Goal: Information Seeking & Learning: Learn about a topic

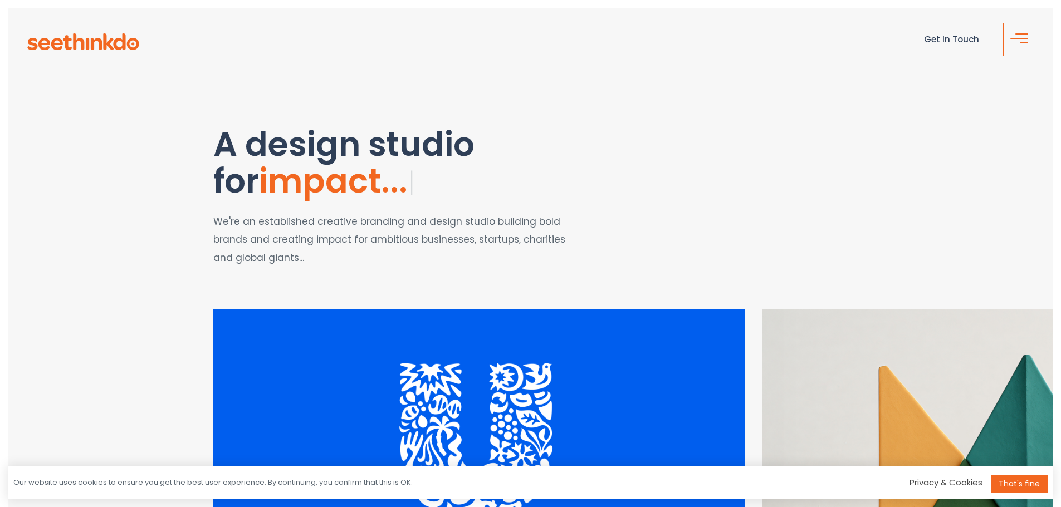
click at [1015, 48] on span "button" at bounding box center [1023, 43] width 22 height 13
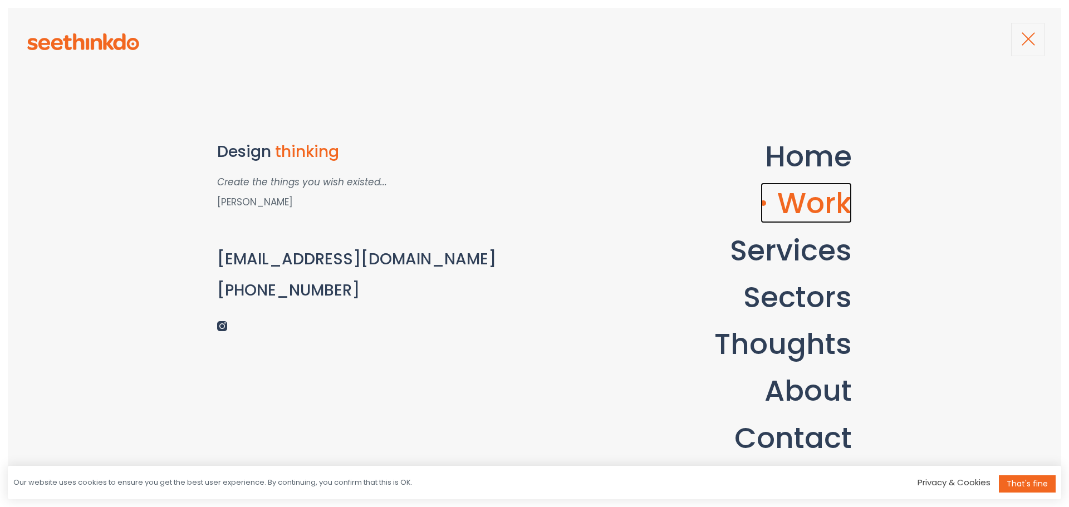
click at [810, 209] on link "Work" at bounding box center [806, 203] width 91 height 41
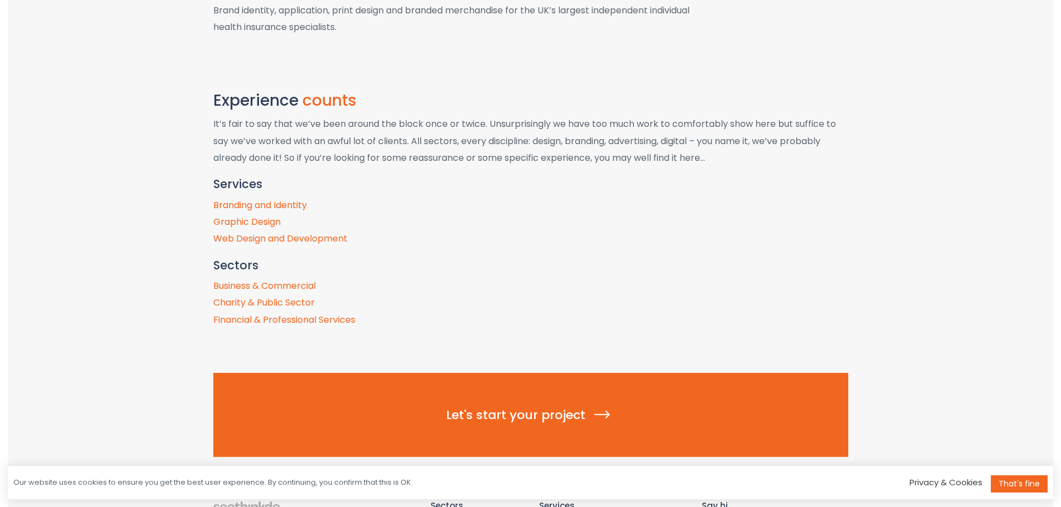
scroll to position [4733, 0]
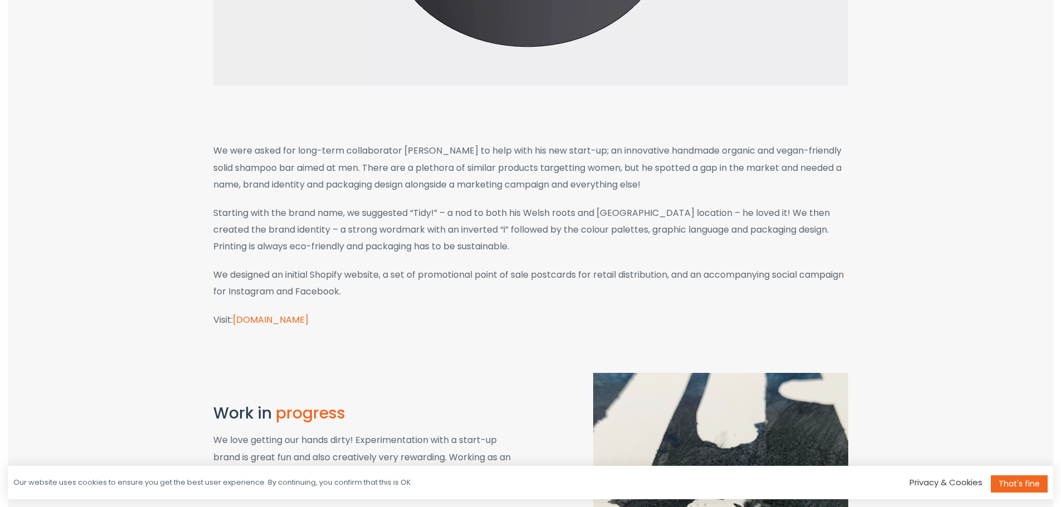
scroll to position [334, 0]
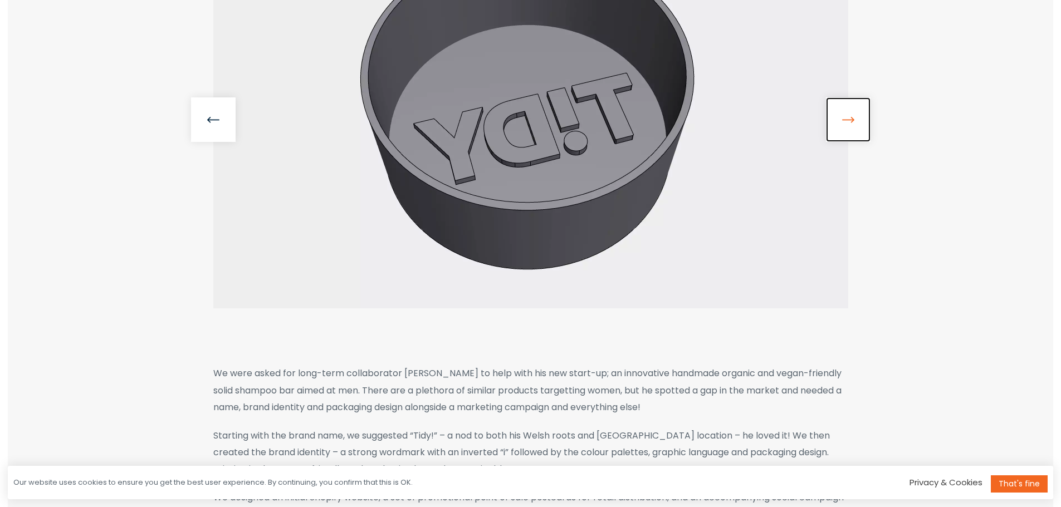
click at [856, 123] on link at bounding box center [848, 119] width 45 height 45
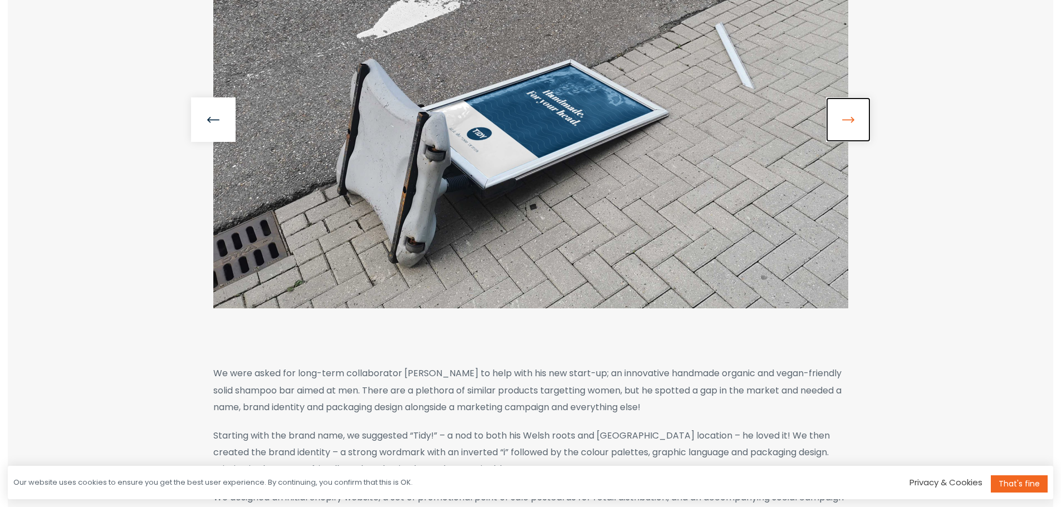
click at [856, 123] on link at bounding box center [848, 119] width 45 height 45
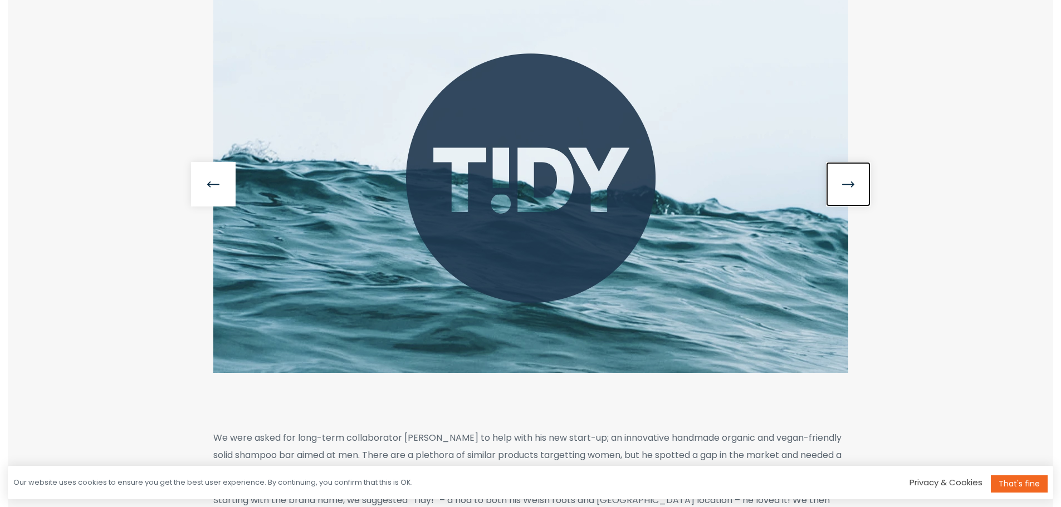
scroll to position [167, 0]
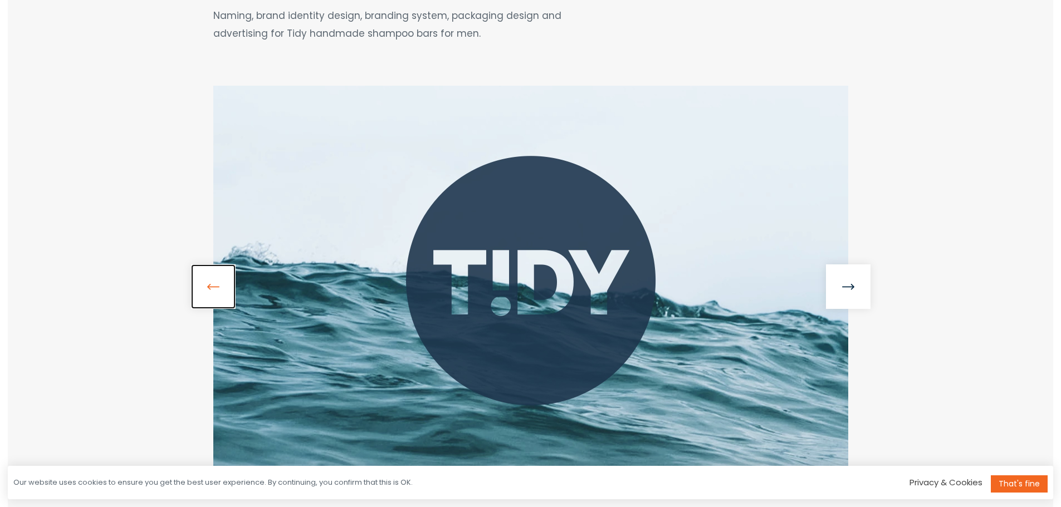
click at [225, 294] on link at bounding box center [213, 287] width 45 height 45
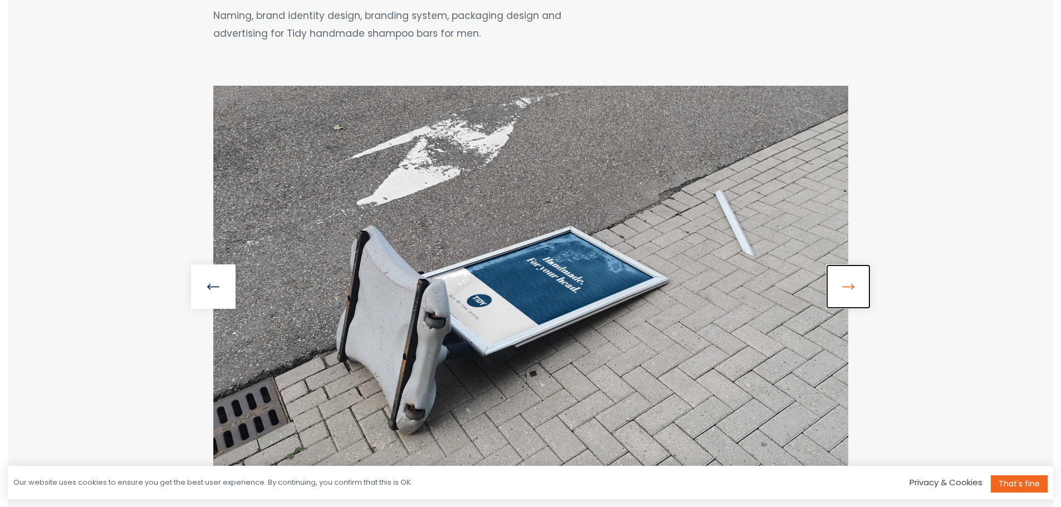
click at [848, 299] on link at bounding box center [848, 287] width 45 height 45
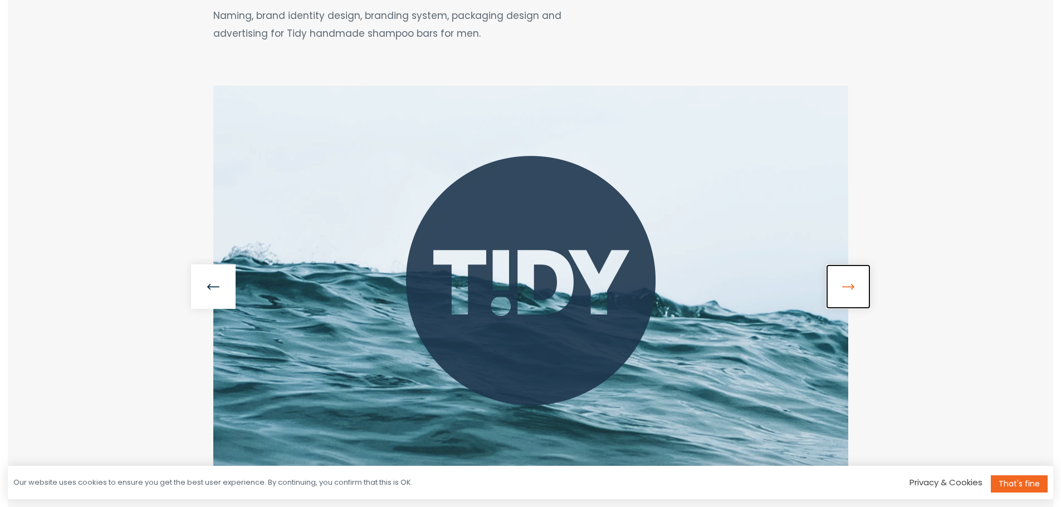
click at [848, 299] on link at bounding box center [848, 287] width 45 height 45
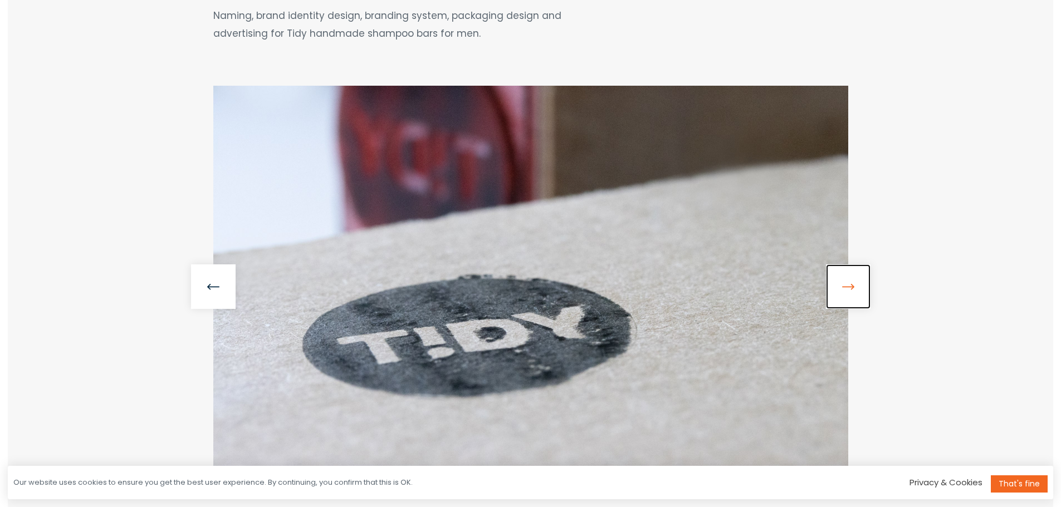
click at [848, 299] on link at bounding box center [848, 287] width 45 height 45
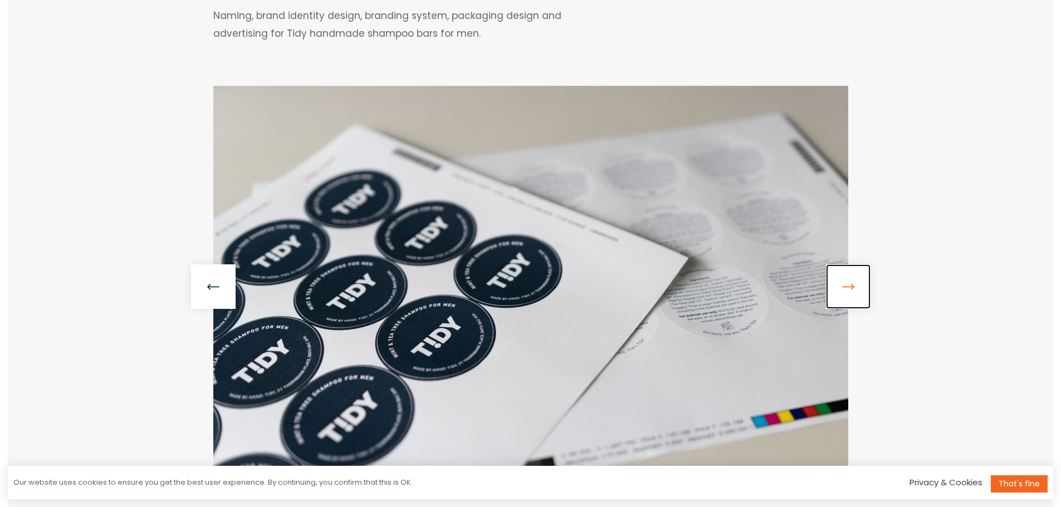
click at [848, 299] on link at bounding box center [848, 287] width 45 height 45
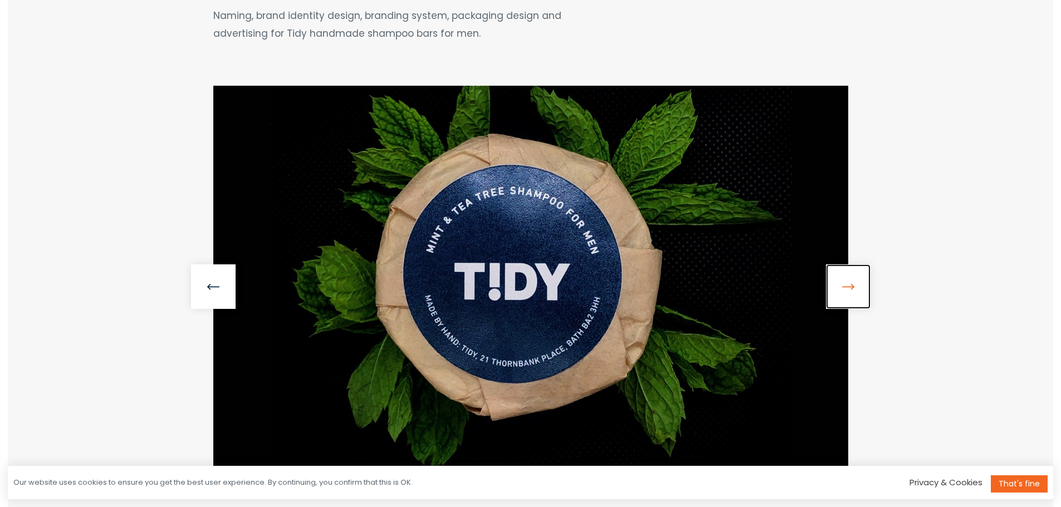
click at [848, 299] on link at bounding box center [848, 287] width 45 height 45
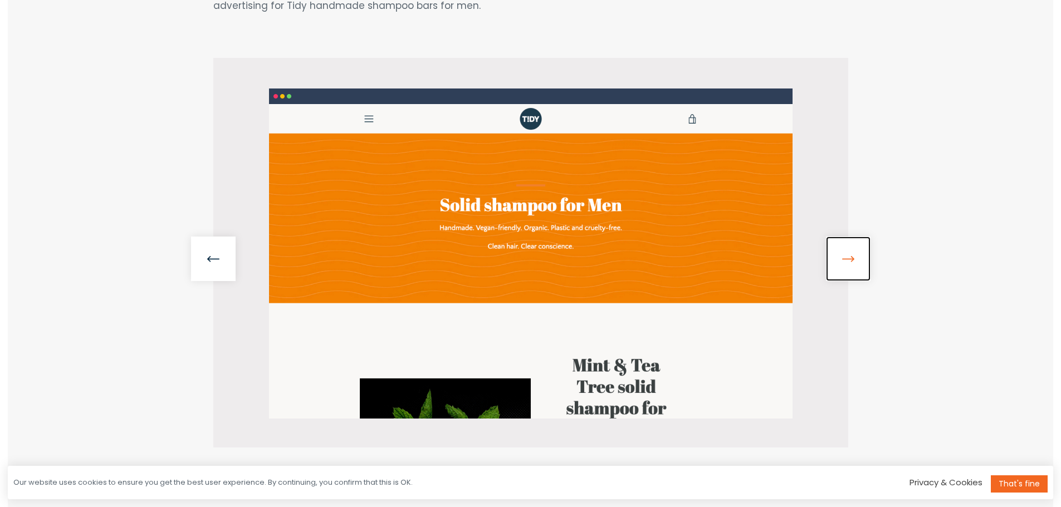
scroll to position [223, 0]
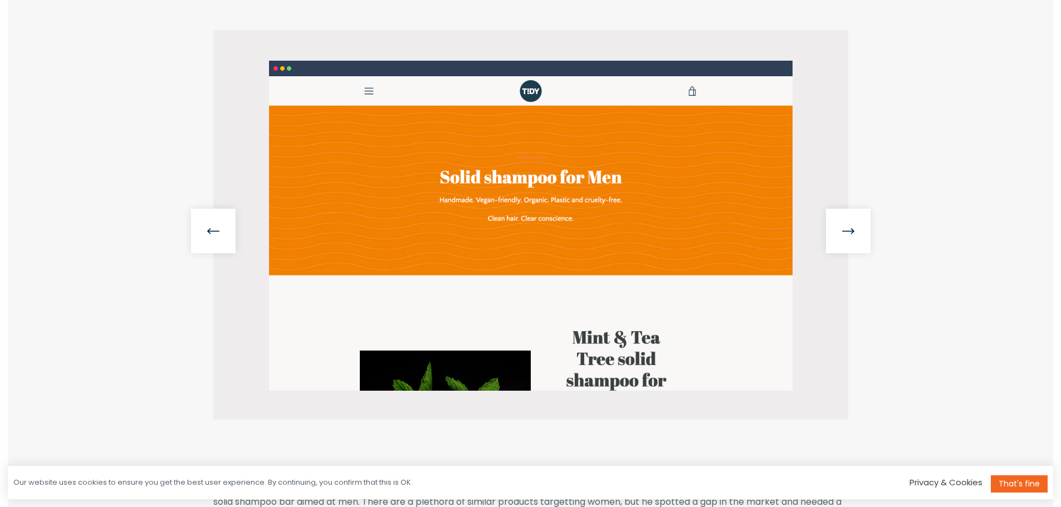
click at [847, 256] on img at bounding box center [530, 225] width 635 height 390
click at [850, 242] on link at bounding box center [848, 231] width 45 height 45
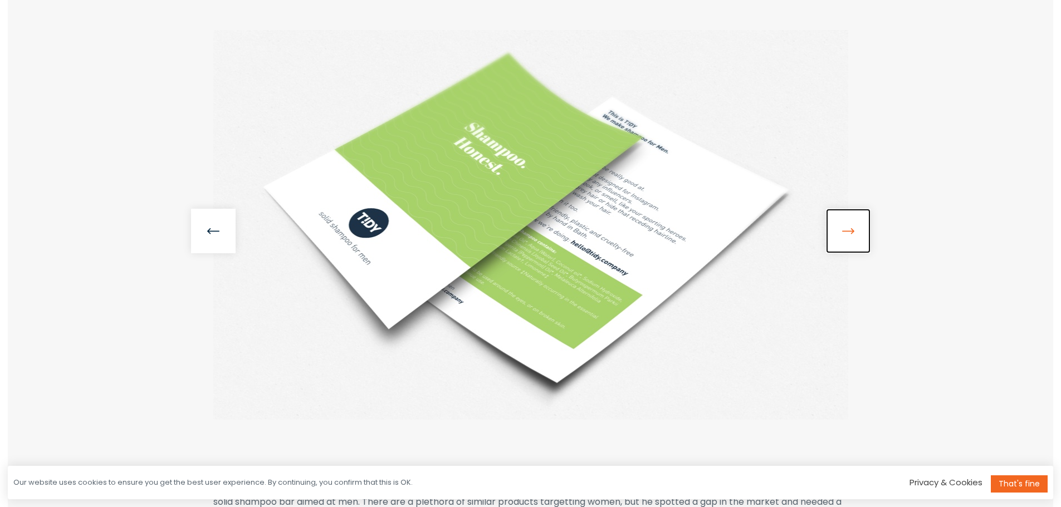
click at [850, 242] on link at bounding box center [848, 231] width 45 height 45
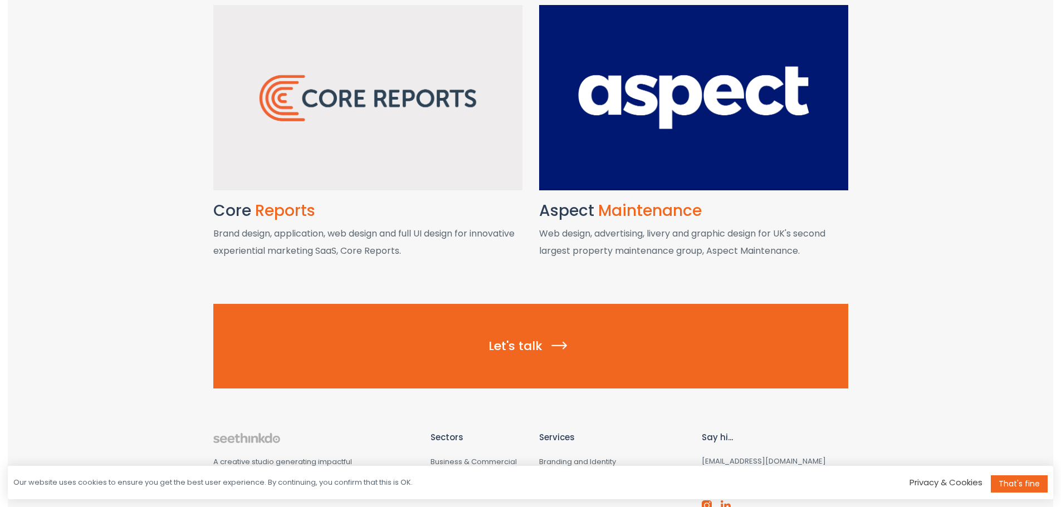
scroll to position [1824, 0]
